Goal: Task Accomplishment & Management: Manage account settings

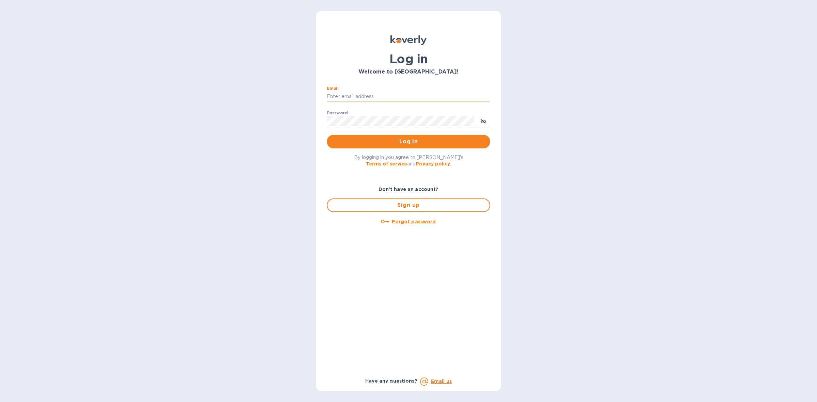
click at [416, 94] on input "Email" at bounding box center [408, 97] width 163 height 10
click at [406, 99] on input "Email" at bounding box center [408, 97] width 163 height 10
type input "louis@hyclogistics.com"
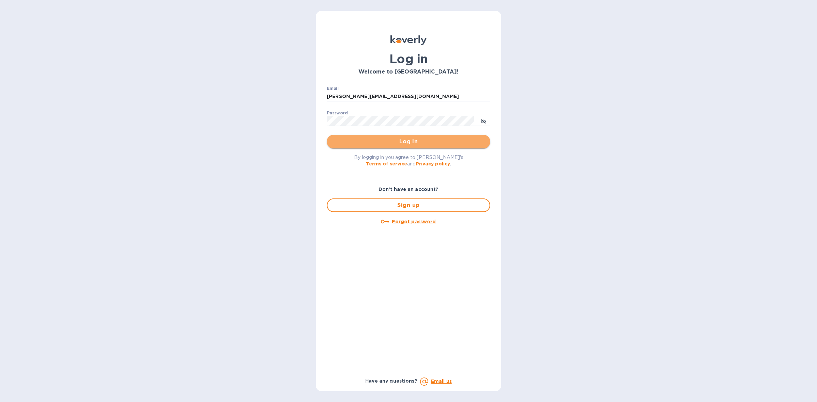
click at [407, 141] on span "Log in" at bounding box center [408, 141] width 152 height 8
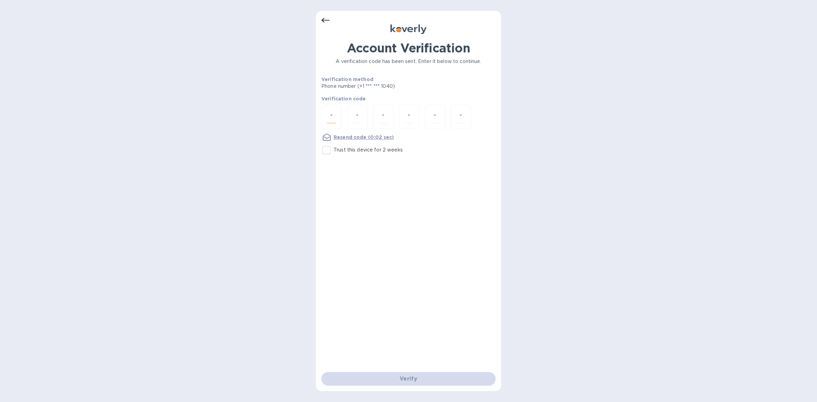
click at [331, 116] on input "number" at bounding box center [331, 117] width 9 height 13
type input "4"
type input "0"
type input "7"
type input "1"
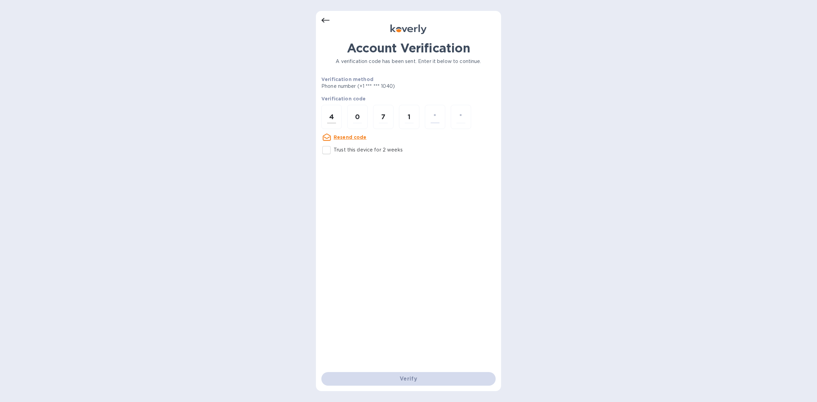
type input "6"
type input "2"
